Goal: Use online tool/utility: Utilize a website feature to perform a specific function

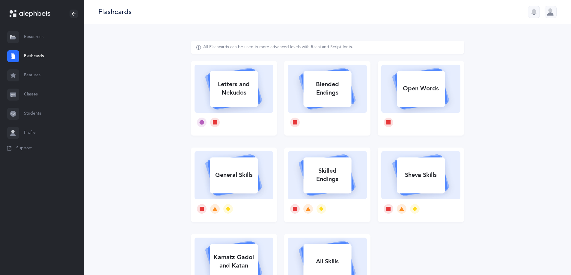
click at [237, 87] on div "Letters and Nekudos" at bounding box center [234, 89] width 48 height 24
select select
select select "single"
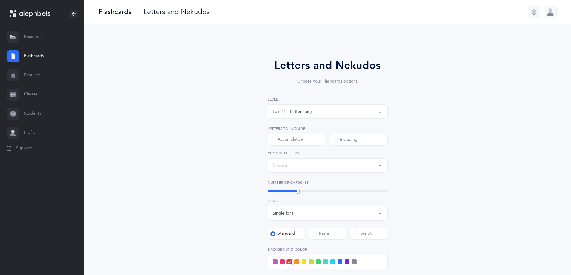
select select "27"
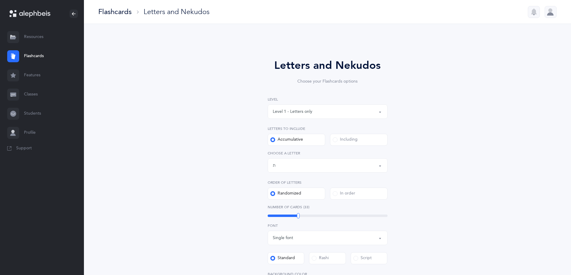
click at [303, 114] on div "Level 1 - Letters only" at bounding box center [293, 112] width 40 height 6
click at [310, 167] on span "Level 4 - Letters with [PERSON_NAME]" at bounding box center [314, 165] width 75 height 5
select select "4"
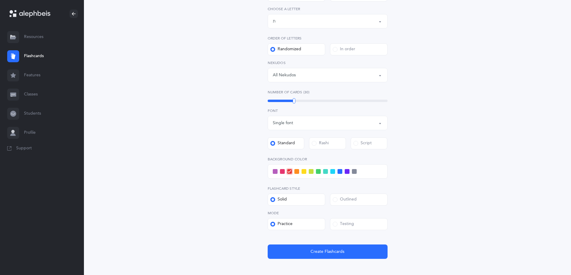
scroll to position [150, 0]
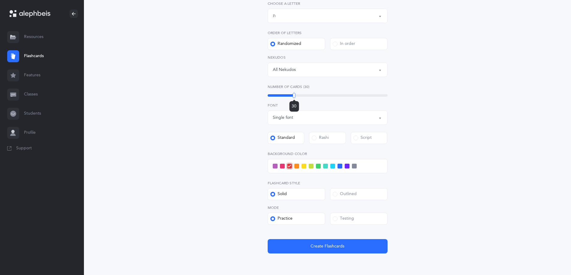
click at [279, 95] on div "30" at bounding box center [328, 95] width 120 height 2
drag, startPoint x: 288, startPoint y: 132, endPoint x: 575, endPoint y: 243, distance: 307.4
click at [425, 188] on div "Letters and Nekudos Choose your Flashcards options Level 1 - Letters only Level…" at bounding box center [327, 84] width 273 height 387
click at [164, 114] on div "Letters and Nekudos Choose your Flashcards options Level 1 - Letters only Level…" at bounding box center [327, 88] width 487 height 428
drag, startPoint x: 278, startPoint y: 97, endPoint x: 274, endPoint y: 96, distance: 3.8
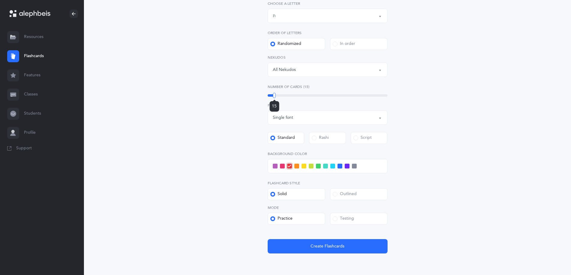
click at [274, 96] on div at bounding box center [274, 95] width 3 height 5
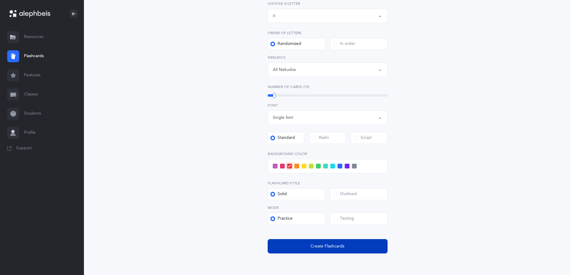
click at [286, 247] on button "Create Flashcards" at bounding box center [328, 246] width 120 height 14
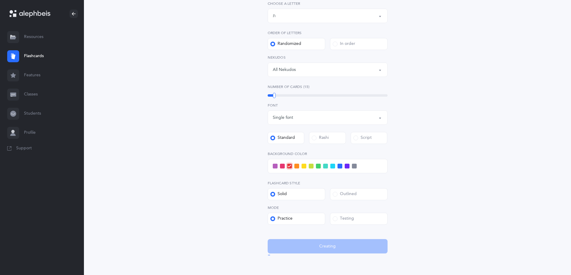
scroll to position [0, 0]
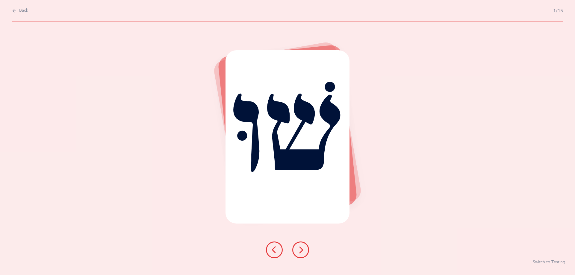
click at [301, 251] on icon at bounding box center [300, 250] width 7 height 7
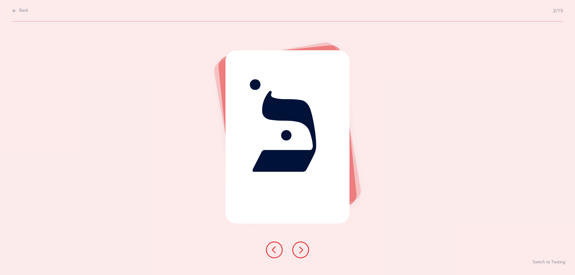
click at [301, 251] on icon at bounding box center [300, 250] width 7 height 7
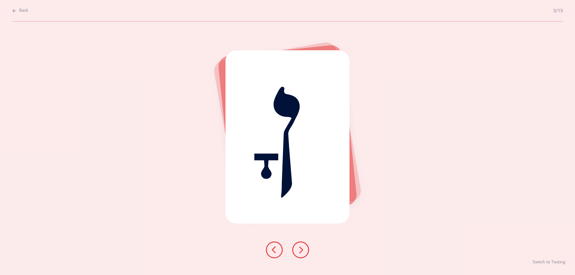
click at [301, 251] on icon at bounding box center [300, 250] width 7 height 7
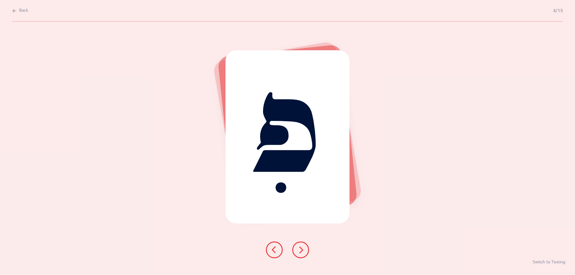
click at [301, 251] on icon at bounding box center [300, 250] width 7 height 7
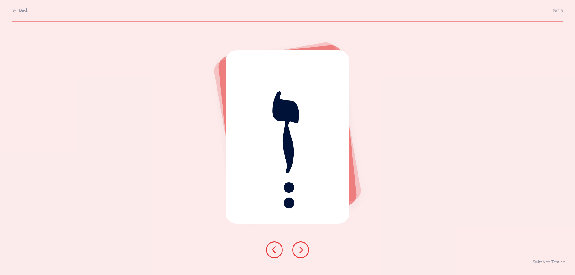
click at [301, 251] on icon at bounding box center [300, 250] width 7 height 7
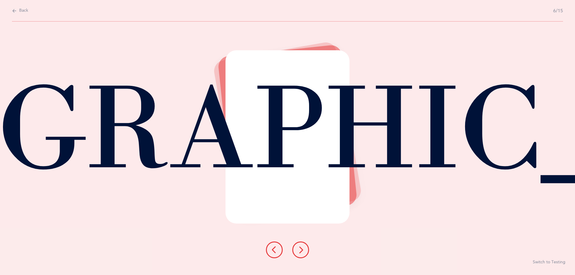
click at [301, 251] on icon at bounding box center [300, 250] width 7 height 7
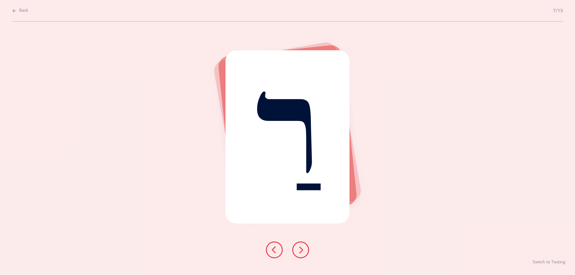
click at [301, 251] on icon at bounding box center [300, 250] width 7 height 7
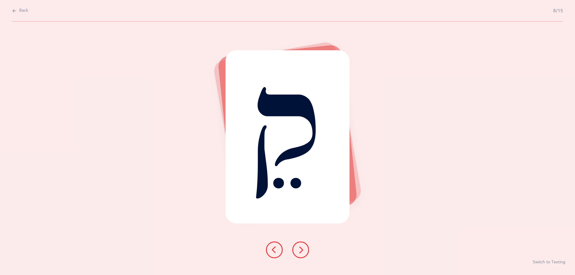
click at [301, 251] on icon at bounding box center [300, 250] width 7 height 7
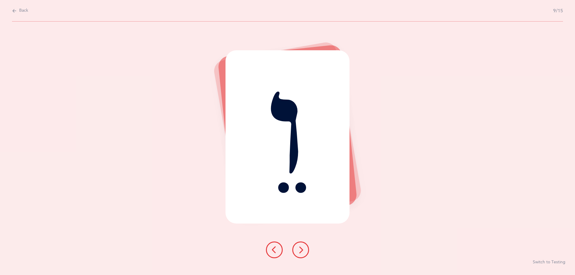
click at [301, 251] on icon at bounding box center [300, 250] width 7 height 7
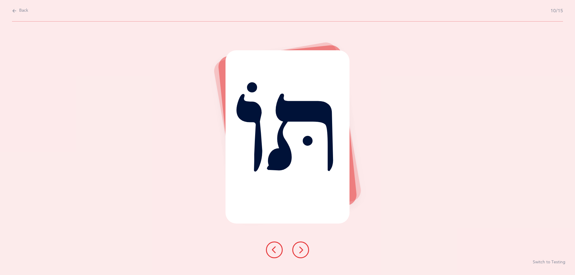
click at [301, 251] on icon at bounding box center [300, 250] width 7 height 7
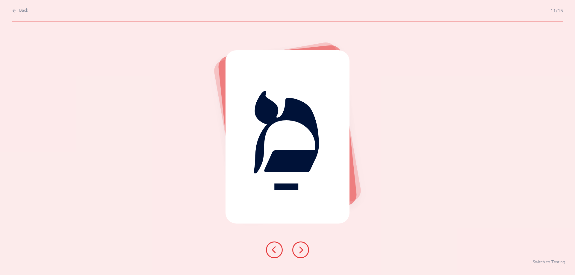
click at [301, 251] on icon at bounding box center [300, 250] width 7 height 7
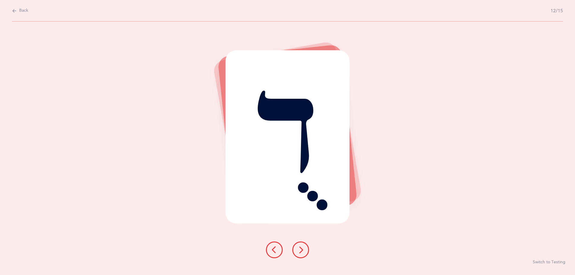
click at [301, 251] on icon at bounding box center [300, 250] width 7 height 7
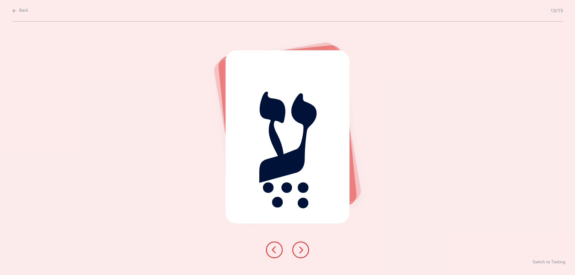
click at [301, 251] on icon at bounding box center [300, 250] width 7 height 7
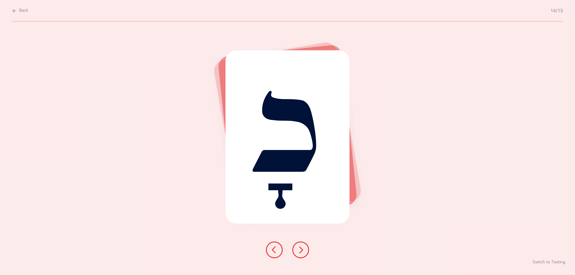
click at [301, 251] on icon at bounding box center [300, 250] width 7 height 7
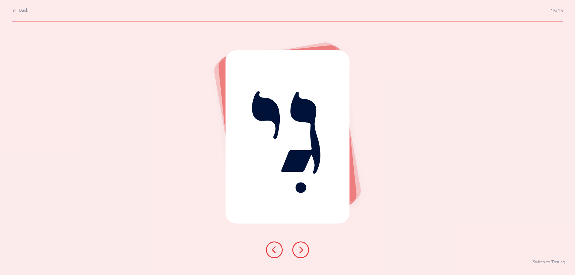
click at [301, 251] on icon at bounding box center [300, 250] width 7 height 7
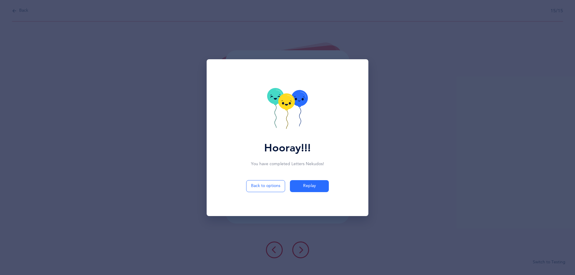
click at [290, 99] on icon at bounding box center [286, 101] width 16 height 16
click at [285, 105] on icon at bounding box center [286, 101] width 16 height 16
click at [262, 187] on button "Back to options" at bounding box center [265, 186] width 39 height 12
select select "4"
select select "27"
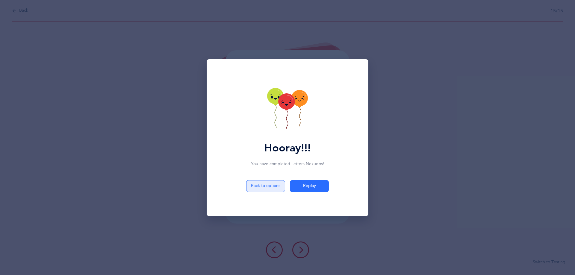
select select "single"
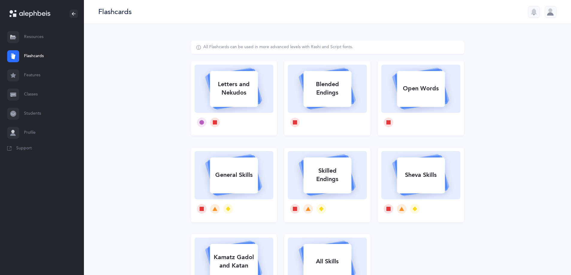
click at [325, 90] on div "Blended Endings" at bounding box center [327, 89] width 48 height 24
select select
select select "single"
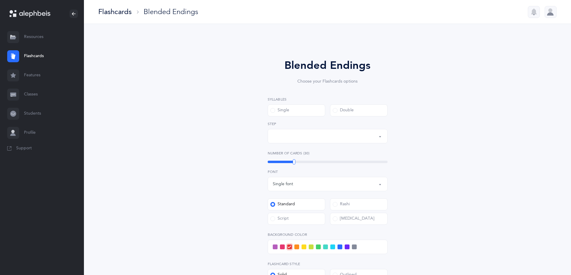
select select "28"
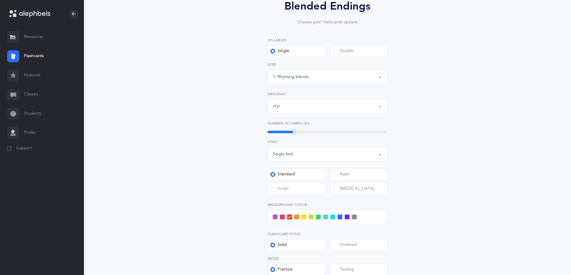
scroll to position [60, 0]
click at [292, 106] on div "קמץ" at bounding box center [328, 106] width 110 height 10
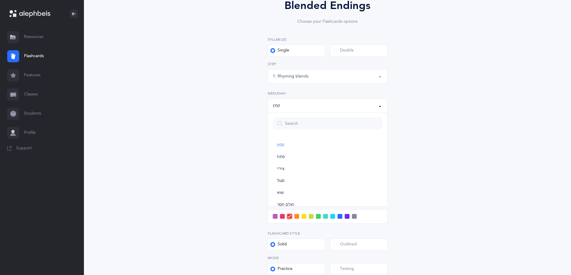
click at [357, 105] on div "קמץ" at bounding box center [328, 106] width 110 height 10
click at [361, 74] on div "1: Rhyming blends" at bounding box center [328, 76] width 110 height 10
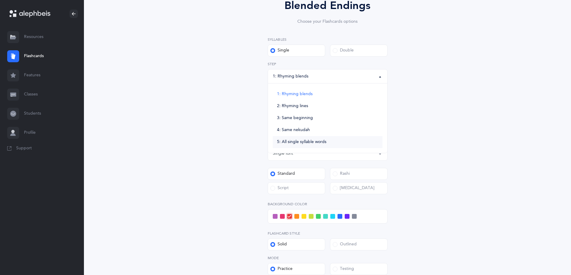
click at [316, 141] on span "5: All single syllable words" at bounding box center [301, 142] width 49 height 5
select select "5"
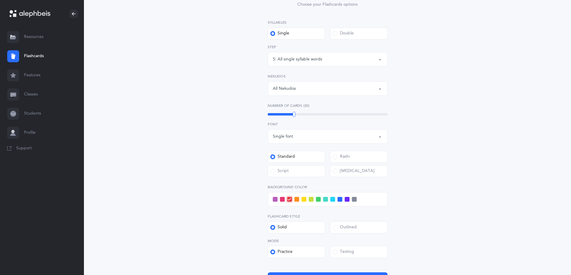
scroll to position [120, 0]
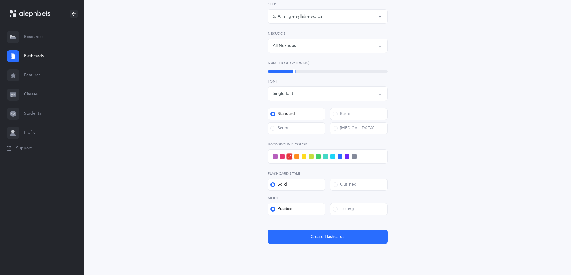
click at [346, 156] on span at bounding box center [347, 156] width 5 height 5
click at [0, 0] on input "checkbox" at bounding box center [0, 0] width 0 height 0
click at [277, 73] on div "30" at bounding box center [328, 71] width 120 height 2
drag, startPoint x: 277, startPoint y: 73, endPoint x: 268, endPoint y: 71, distance: 9.2
click at [268, 71] on div at bounding box center [267, 71] width 3 height 5
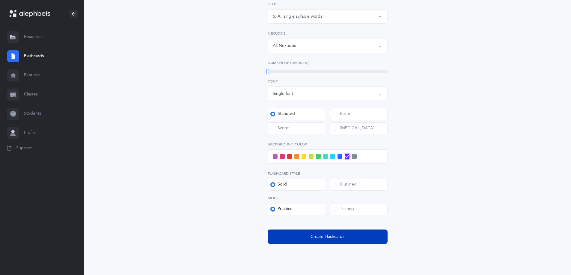
click at [304, 238] on button "Create Flashcards" at bounding box center [328, 237] width 120 height 14
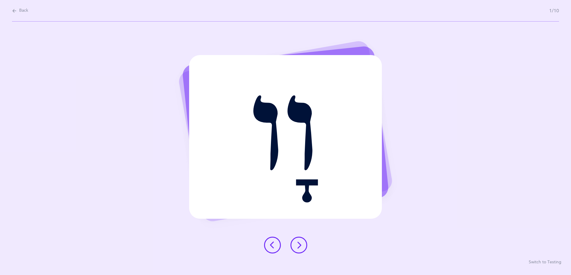
scroll to position [0, 0]
click at [305, 249] on button at bounding box center [300, 245] width 17 height 17
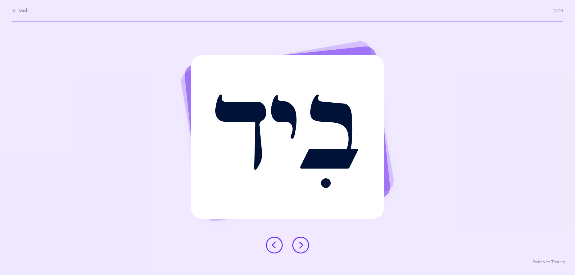
click at [305, 249] on button at bounding box center [300, 245] width 17 height 17
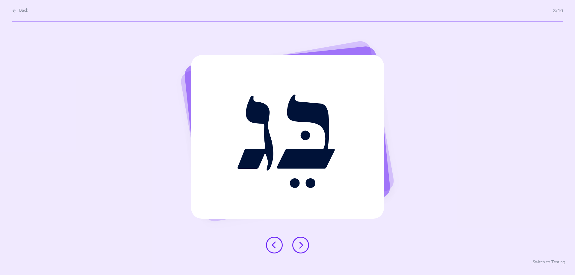
click at [304, 243] on icon at bounding box center [300, 245] width 7 height 7
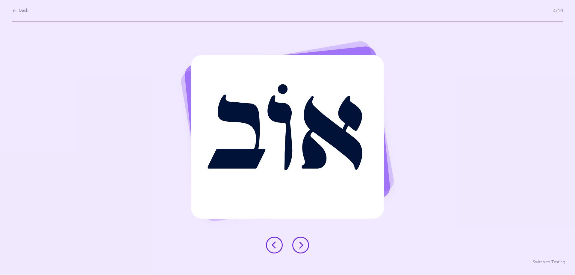
click at [299, 245] on icon at bounding box center [300, 245] width 7 height 7
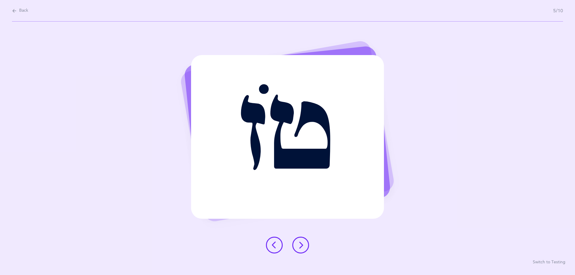
click at [299, 245] on icon at bounding box center [300, 245] width 7 height 7
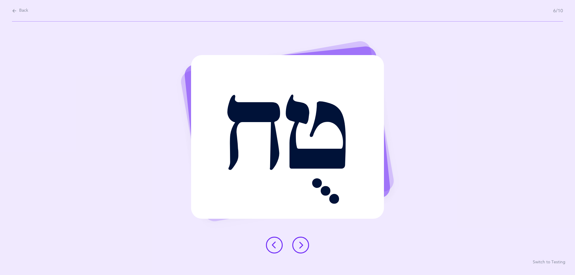
click at [299, 245] on icon at bounding box center [300, 245] width 7 height 7
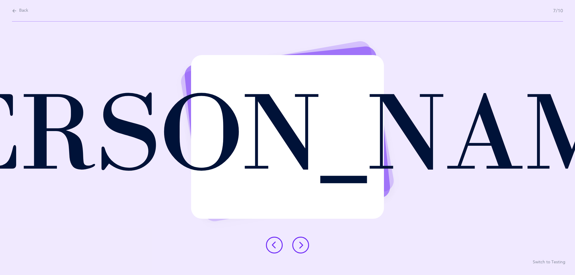
click at [299, 245] on icon at bounding box center [300, 245] width 7 height 7
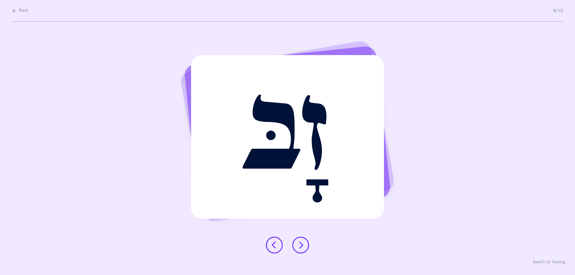
click at [299, 245] on icon at bounding box center [300, 245] width 7 height 7
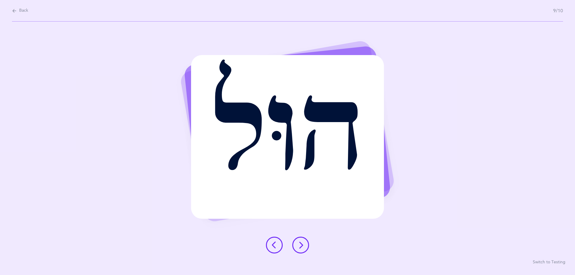
click at [299, 245] on icon at bounding box center [300, 245] width 7 height 7
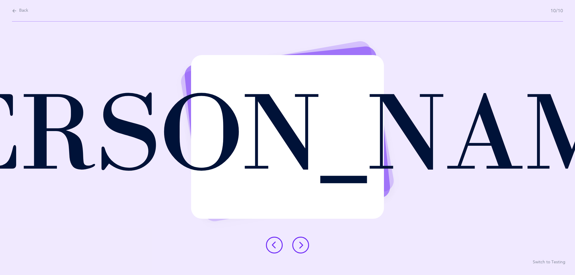
click at [299, 245] on icon at bounding box center [300, 245] width 7 height 7
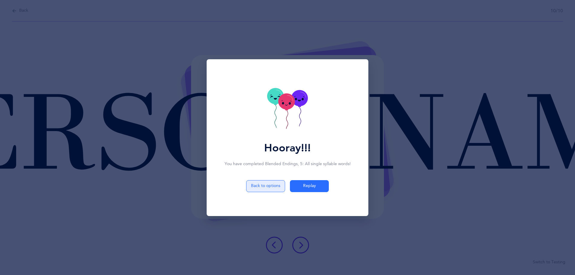
click at [268, 188] on button "Back to options" at bounding box center [265, 186] width 39 height 12
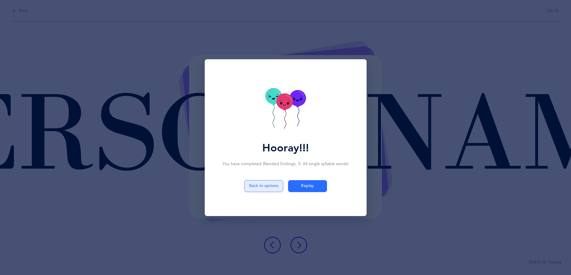
select select "5"
select select "single"
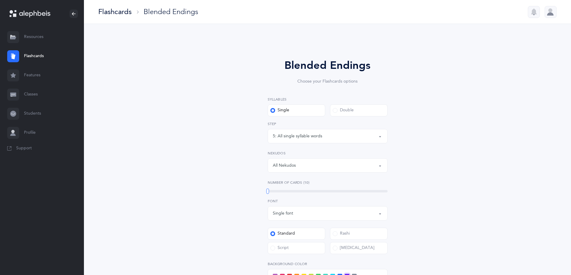
click at [294, 165] on div "All Nekudos" at bounding box center [284, 166] width 23 height 6
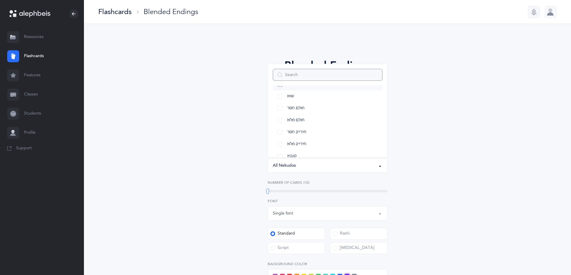
scroll to position [82, 0]
click at [296, 146] on span "שורוק" at bounding box center [292, 146] width 10 height 5
click at [297, 130] on span "חולם מלא" at bounding box center [295, 128] width 17 height 5
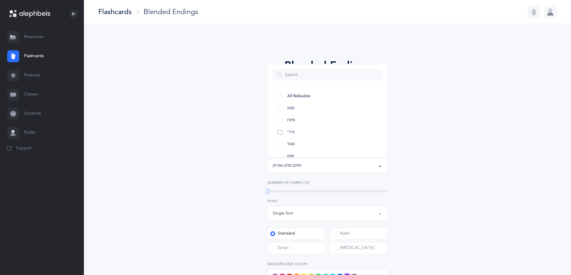
click at [295, 135] on link "צירי" at bounding box center [328, 132] width 110 height 12
select select "30"
click at [236, 189] on div "Blended Endings Choose your Flashcards options Syllables Single Double 1: Rhymi…" at bounding box center [327, 214] width 273 height 347
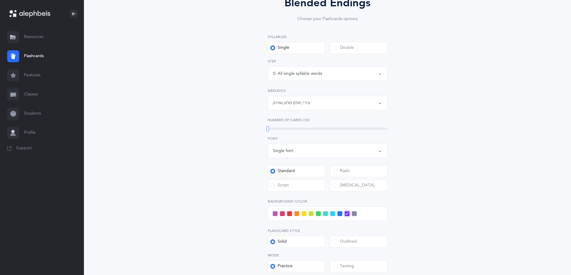
scroll to position [90, 0]
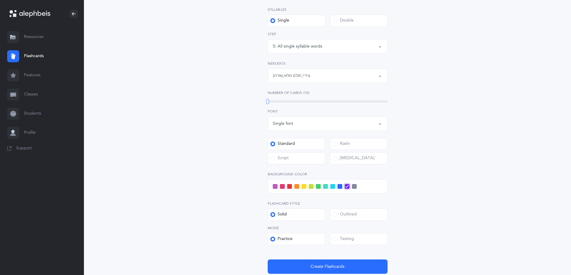
click at [331, 185] on span at bounding box center [332, 186] width 5 height 5
click at [0, 0] on input "checkbox" at bounding box center [0, 0] width 0 height 0
click at [330, 262] on button "Create Flashcards" at bounding box center [328, 267] width 120 height 14
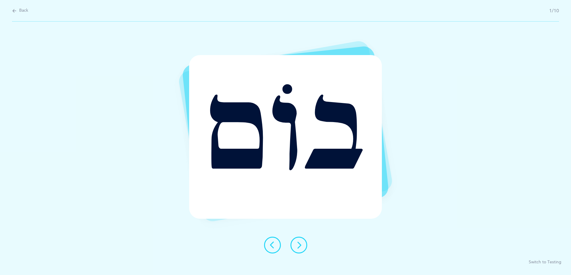
scroll to position [0, 0]
click at [299, 248] on icon at bounding box center [300, 245] width 7 height 7
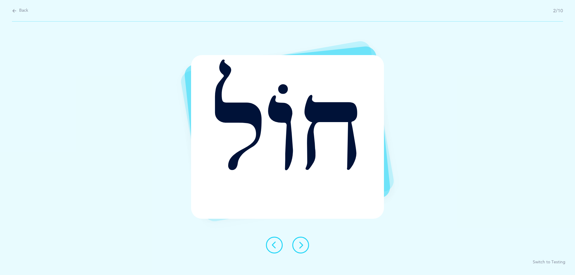
click at [299, 248] on icon at bounding box center [300, 245] width 7 height 7
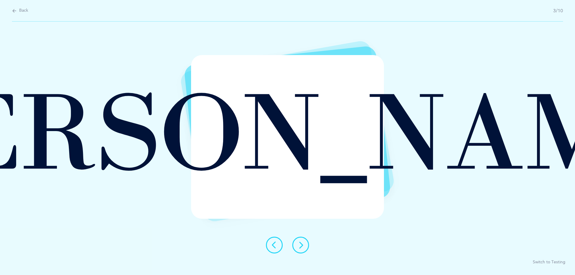
click at [299, 248] on icon at bounding box center [300, 245] width 7 height 7
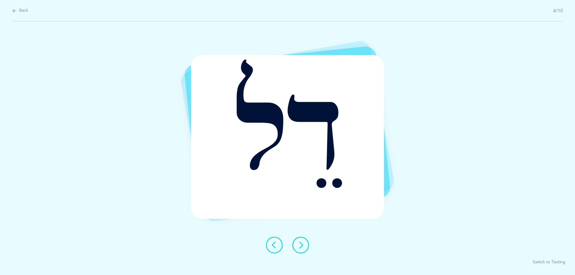
click at [299, 248] on icon at bounding box center [300, 245] width 7 height 7
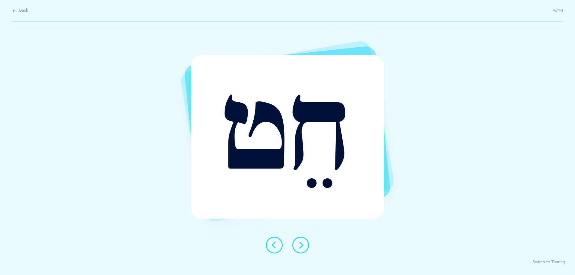
click at [299, 248] on icon at bounding box center [300, 245] width 7 height 7
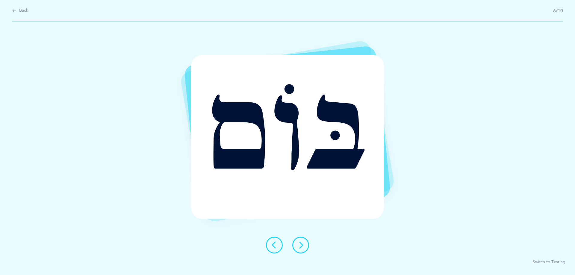
click at [299, 248] on icon at bounding box center [300, 245] width 7 height 7
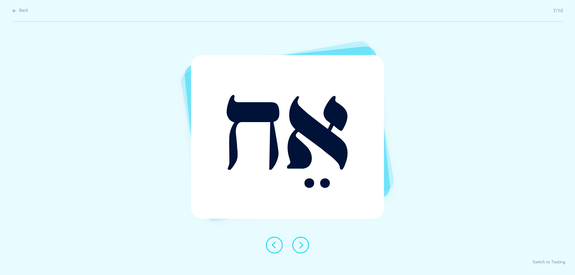
click at [299, 248] on icon at bounding box center [300, 245] width 7 height 7
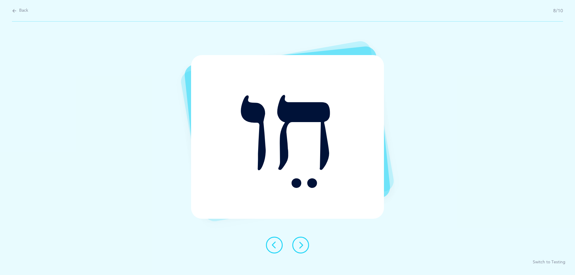
click at [299, 248] on icon at bounding box center [300, 245] width 7 height 7
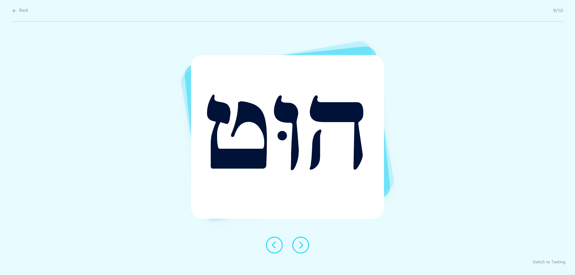
click at [299, 248] on icon at bounding box center [300, 245] width 7 height 7
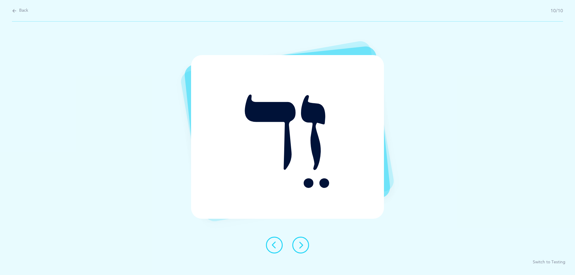
click at [23, 11] on span "Back" at bounding box center [23, 11] width 9 height 6
select select "5"
select select "30"
select select "single"
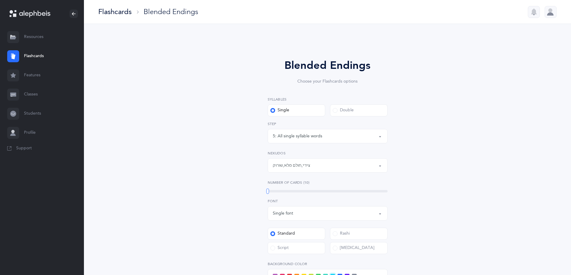
scroll to position [8, 0]
